Goal: Task Accomplishment & Management: Use online tool/utility

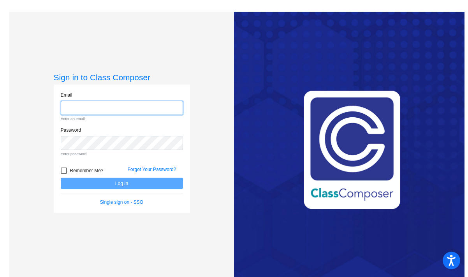
type input "[EMAIL_ADDRESS][DOMAIN_NAME]"
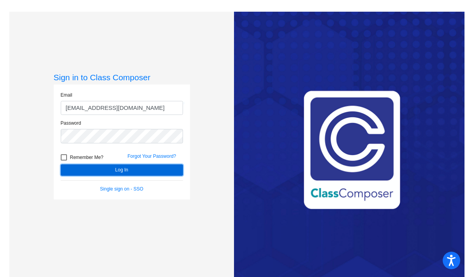
click at [111, 172] on button "Log In" at bounding box center [122, 169] width 122 height 11
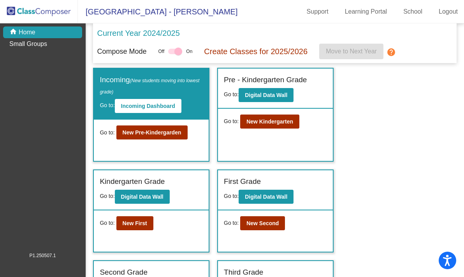
click at [126, 82] on label "Incoming (New students moving into lowest grade)" at bounding box center [151, 85] width 103 height 22
click at [266, 95] on b "Digital Data Wall" at bounding box center [266, 95] width 42 height 6
click at [149, 106] on b "Incoming Dashboard" at bounding box center [148, 106] width 54 height 6
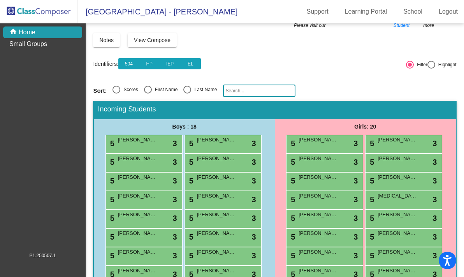
scroll to position [27, 0]
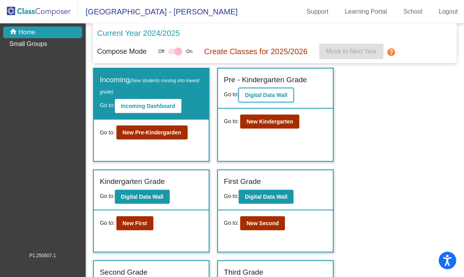
click at [272, 93] on b "Digital Data Wall" at bounding box center [266, 95] width 42 height 6
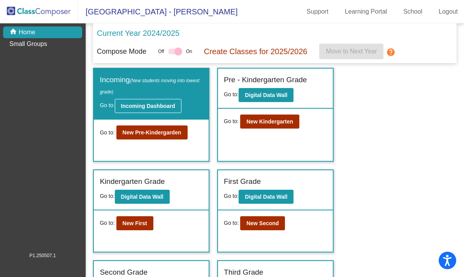
click at [148, 106] on b "Incoming Dashboard" at bounding box center [148, 106] width 54 height 6
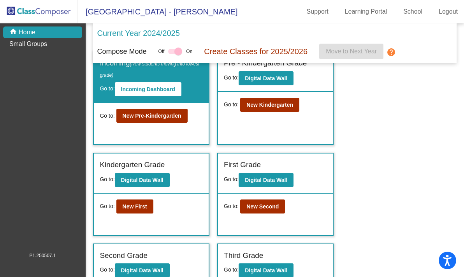
scroll to position [18, 0]
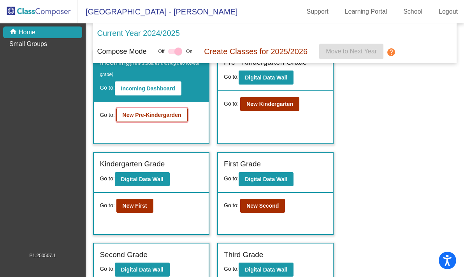
click at [150, 118] on b "New Pre-Kindergarden" at bounding box center [152, 115] width 59 height 6
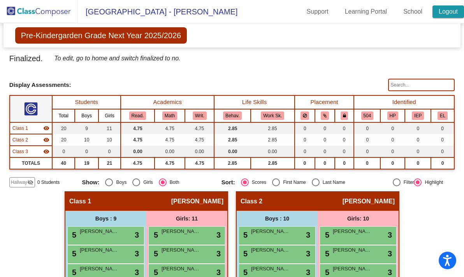
click at [451, 12] on link "Logout" at bounding box center [449, 11] width 32 height 12
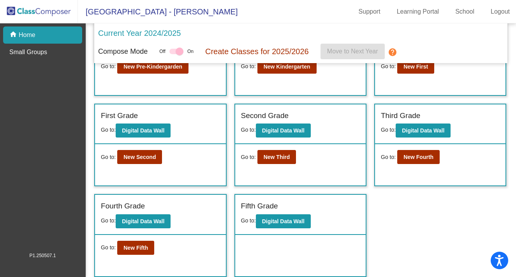
scroll to position [66, 0]
click at [137, 251] on button "New Fifth" at bounding box center [135, 248] width 37 height 14
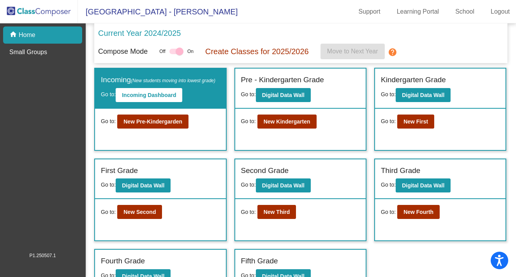
scroll to position [66, 0]
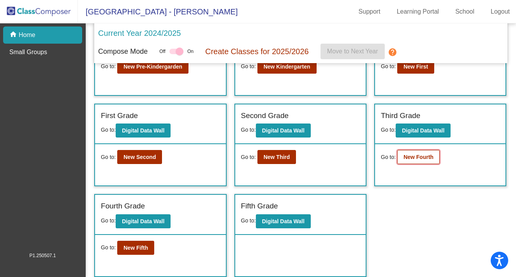
click at [414, 155] on b "New Fourth" at bounding box center [418, 157] width 30 height 6
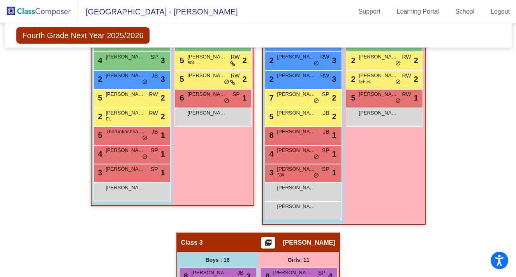
scroll to position [306, 0]
